Goal: Obtain resource: Obtain resource

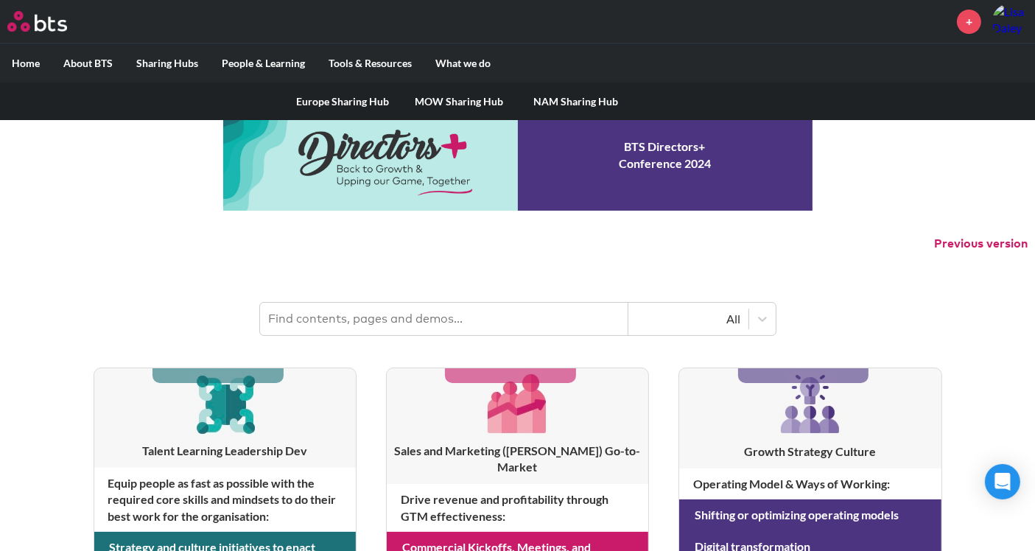
click at [146, 66] on label "Sharing Hubs" at bounding box center [166, 63] width 85 height 38
click at [0, 0] on input "Sharing Hubs" at bounding box center [0, 0] width 0 height 0
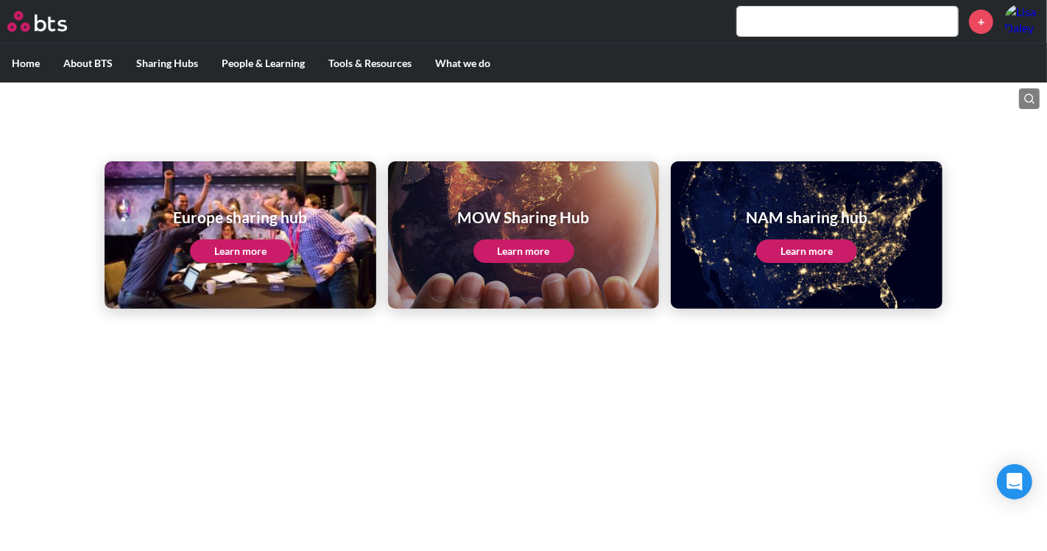
click at [835, 255] on link "Learn more" at bounding box center [806, 251] width 101 height 24
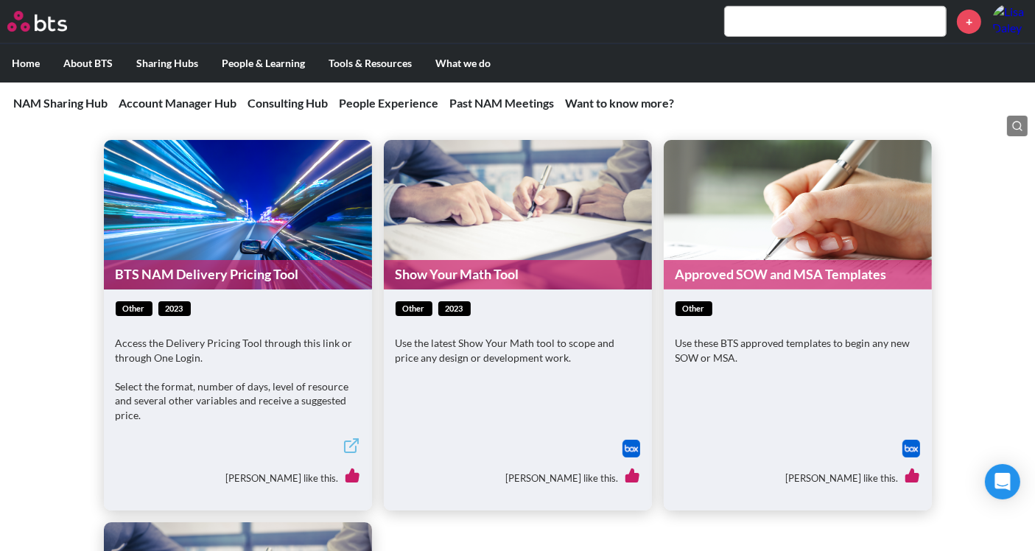
scroll to position [654, 0]
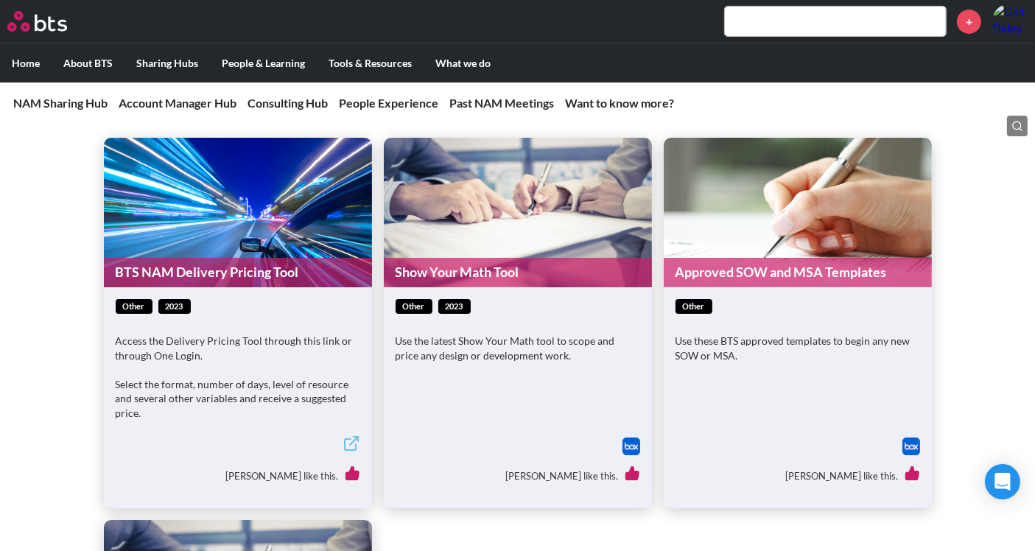
click at [776, 273] on link "Approved SOW and MSA Templates" at bounding box center [798, 272] width 268 height 29
click at [734, 270] on link "Approved SOW and MSA Templates" at bounding box center [798, 272] width 268 height 29
